Goal: Task Accomplishment & Management: Complete application form

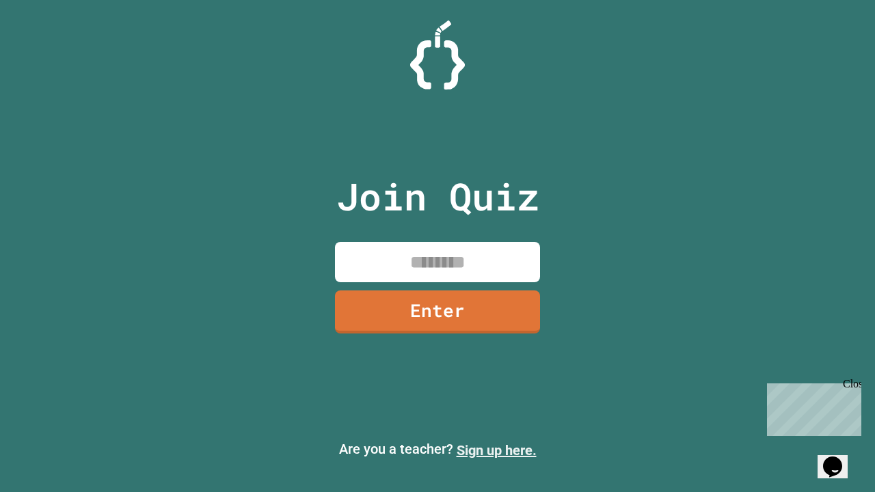
click at [496, 450] on link "Sign up here." at bounding box center [496, 450] width 80 height 16
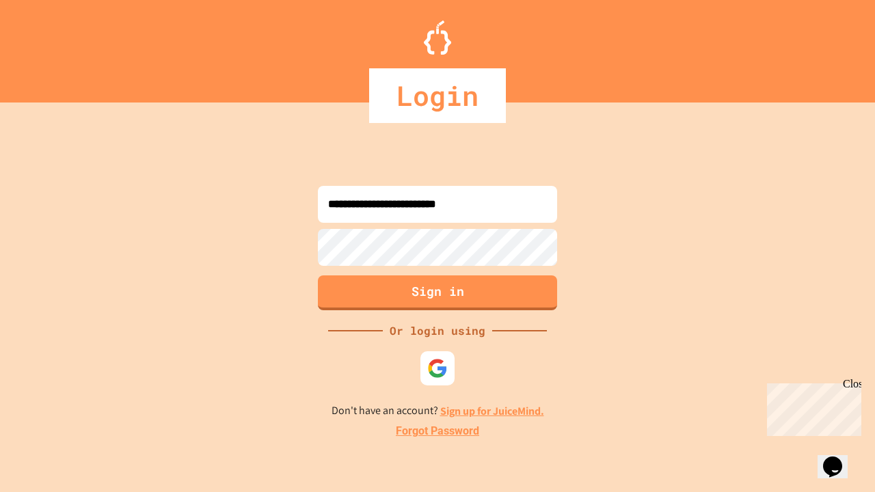
type input "**********"
